Goal: Entertainment & Leisure: Consume media (video, audio)

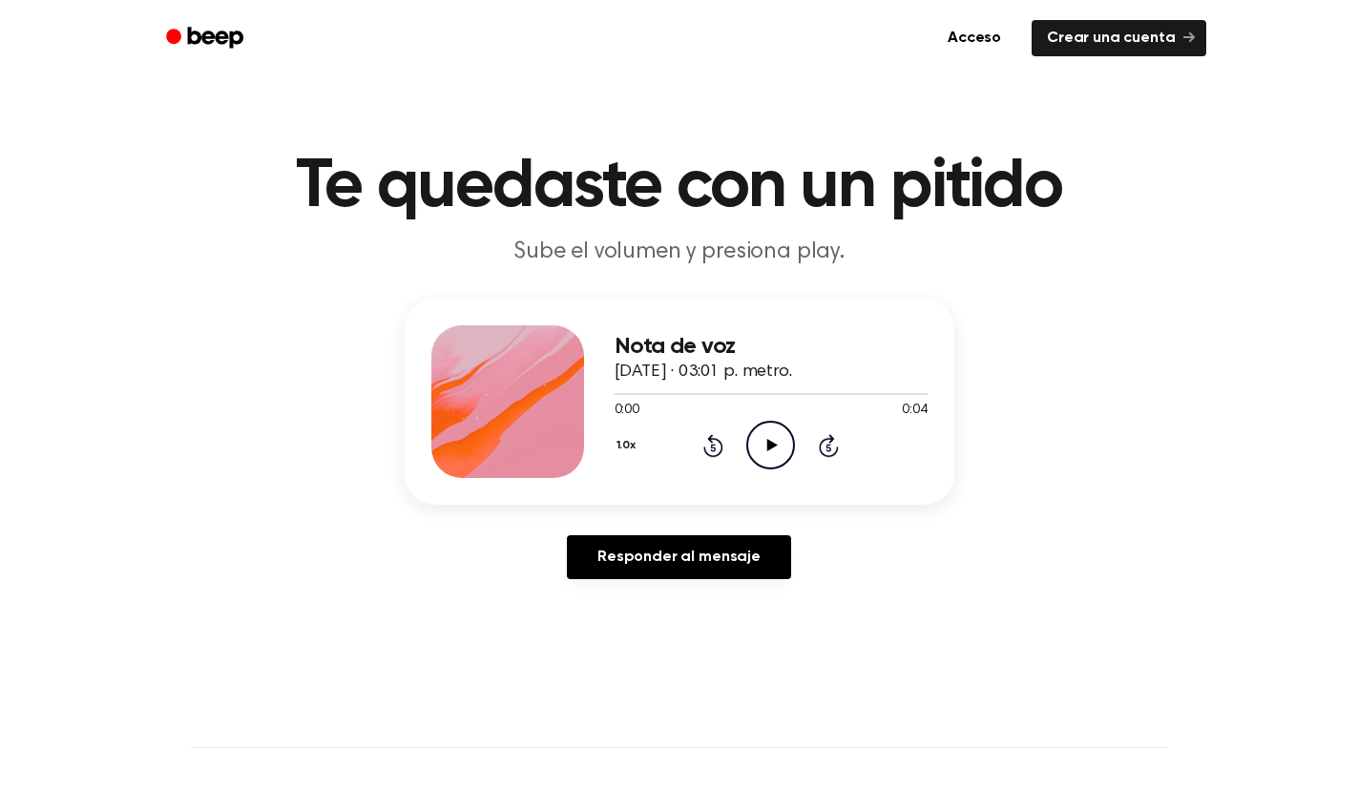
click at [769, 469] on div "Nota de voz 3 de octubre de 2025 · 03:01 p. metro. 0:00 0:04 Su navegador no so…" at bounding box center [770, 401] width 313 height 153
click at [773, 456] on icon "Play Audio" at bounding box center [770, 445] width 49 height 49
click at [767, 448] on icon at bounding box center [770, 445] width 9 height 12
click at [781, 437] on icon "Play Audio" at bounding box center [770, 445] width 49 height 49
click at [783, 454] on icon "Play Audio" at bounding box center [770, 445] width 49 height 49
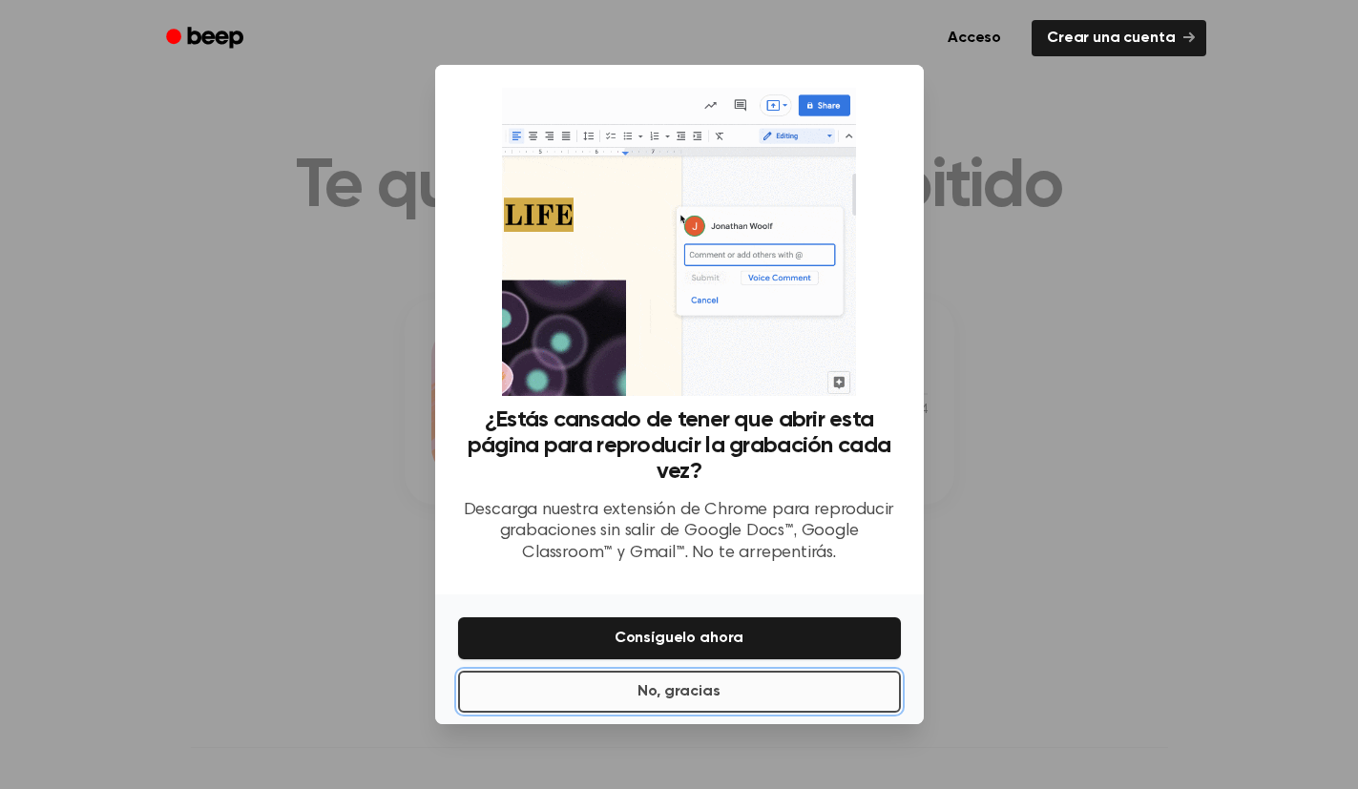
click at [737, 696] on button "No, gracias" at bounding box center [679, 692] width 443 height 42
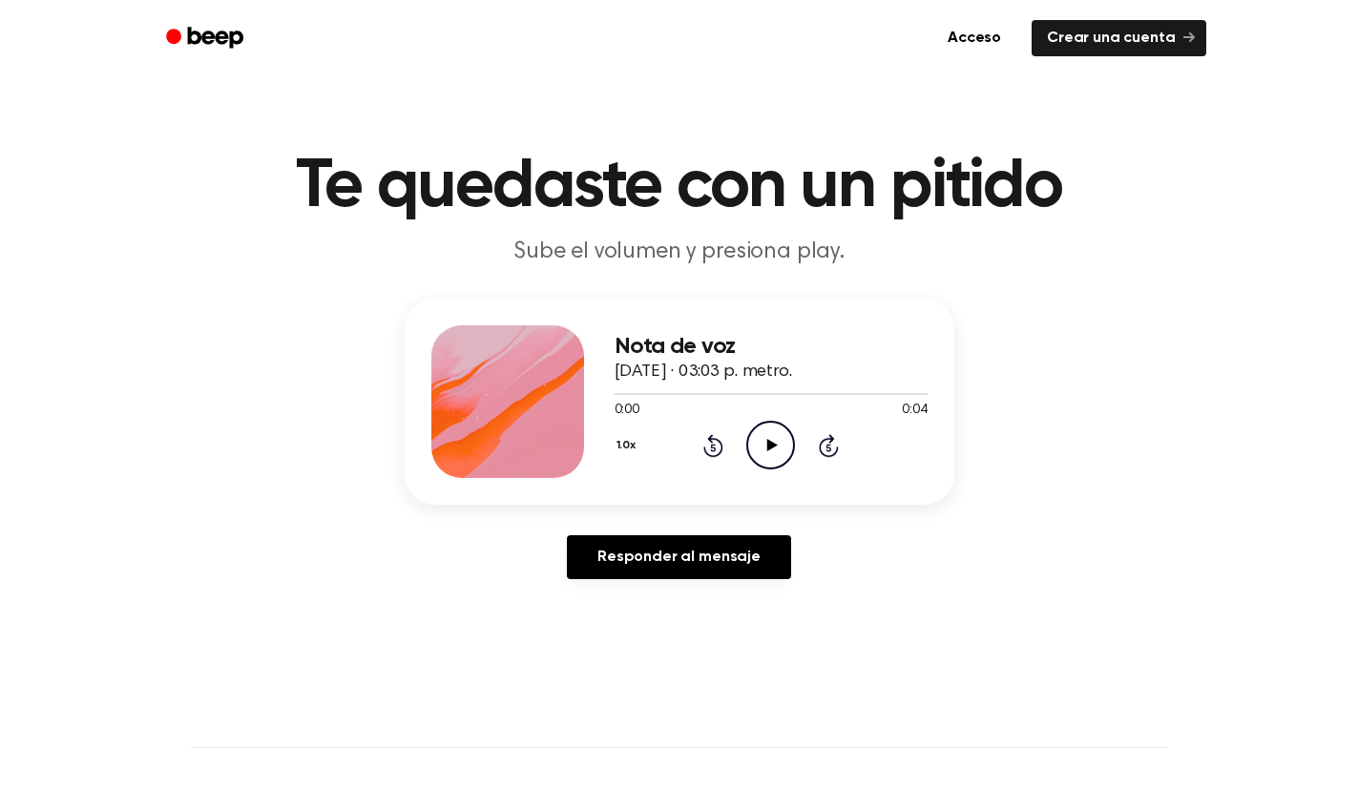
click at [783, 461] on icon "Play Audio" at bounding box center [770, 445] width 49 height 49
click at [759, 439] on icon "Play Audio" at bounding box center [770, 445] width 49 height 49
